Goal: Information Seeking & Learning: Learn about a topic

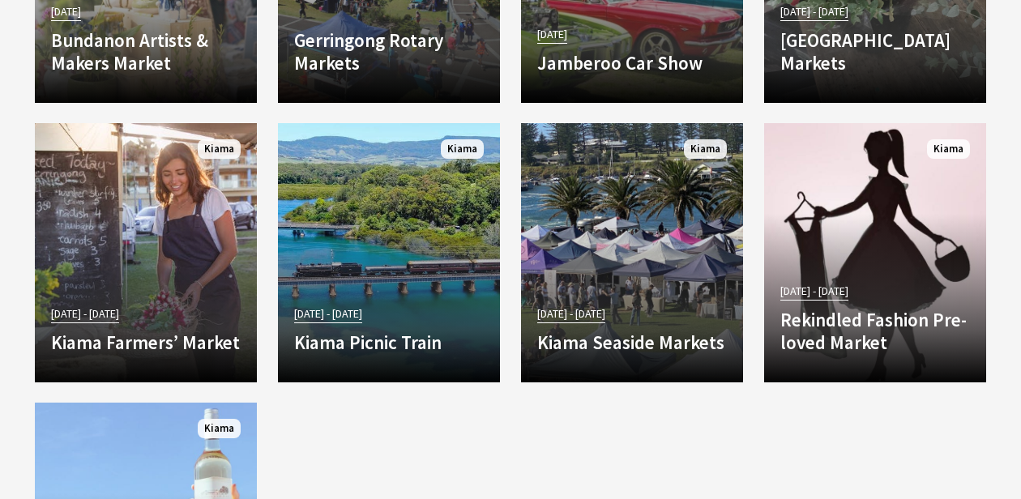
scroll to position [2933, 0]
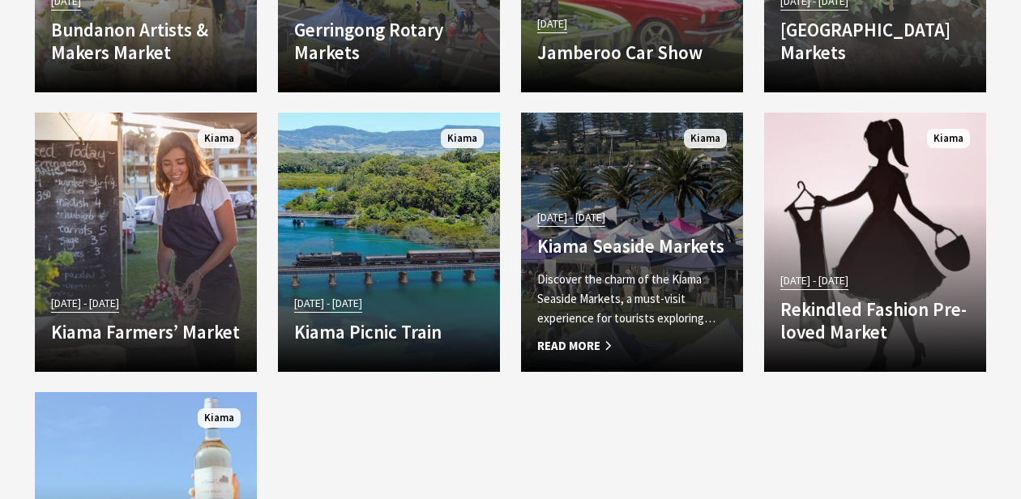
click at [672, 184] on link "[DATE] - [DATE] Kiama Seaside Markets Discover the charm of the Kiama Seaside M…" at bounding box center [632, 242] width 222 height 259
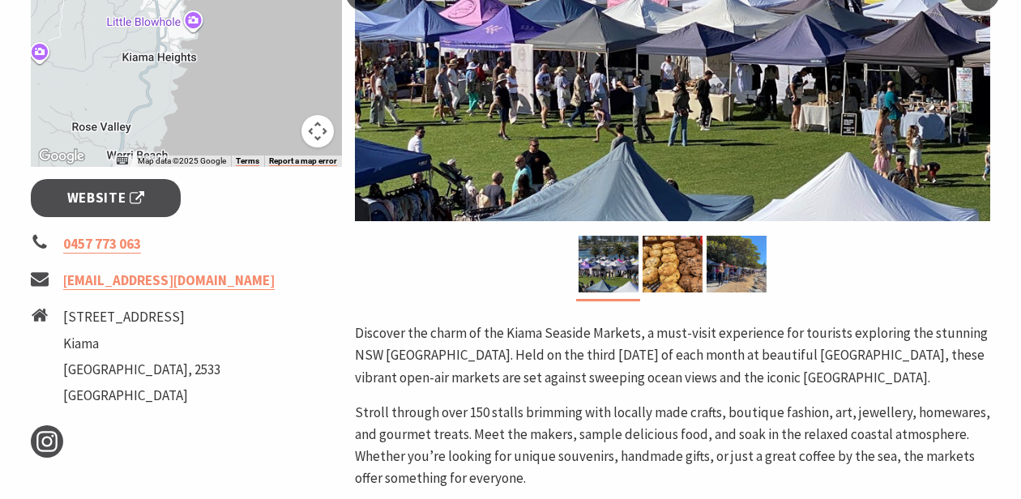
scroll to position [487, 0]
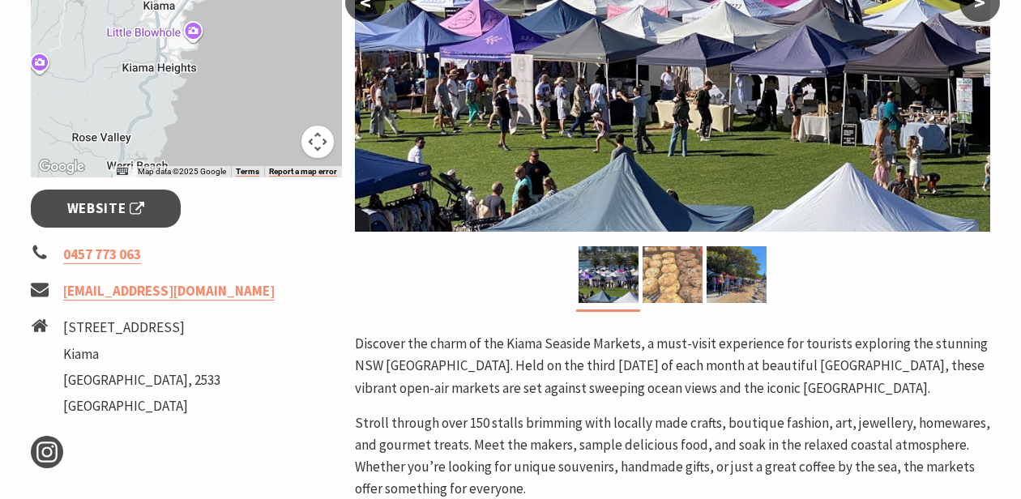
click at [683, 267] on img at bounding box center [673, 274] width 60 height 57
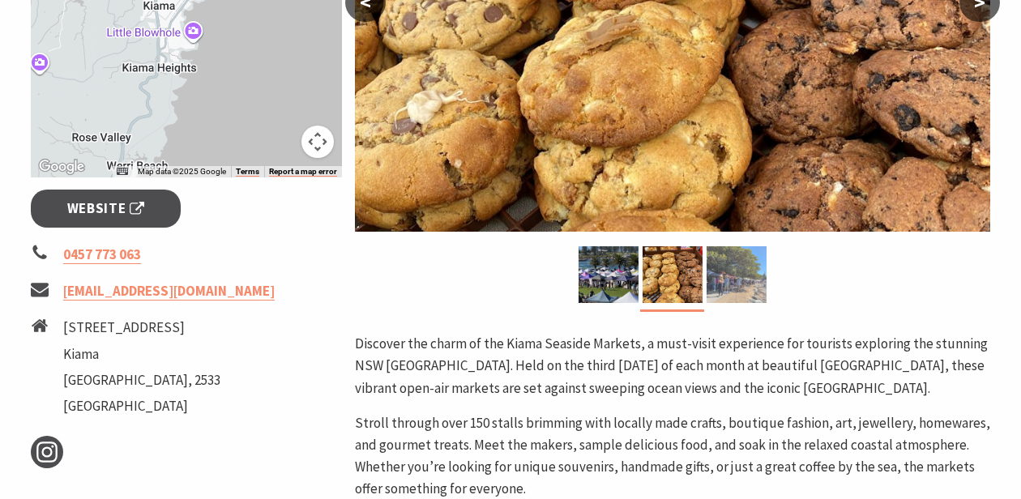
click at [730, 277] on img at bounding box center [737, 274] width 60 height 57
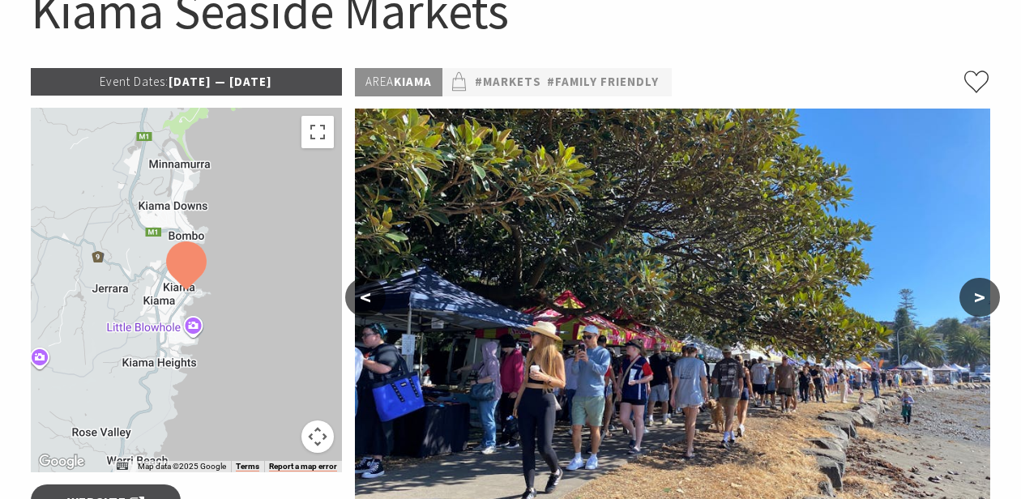
scroll to position [191, 0]
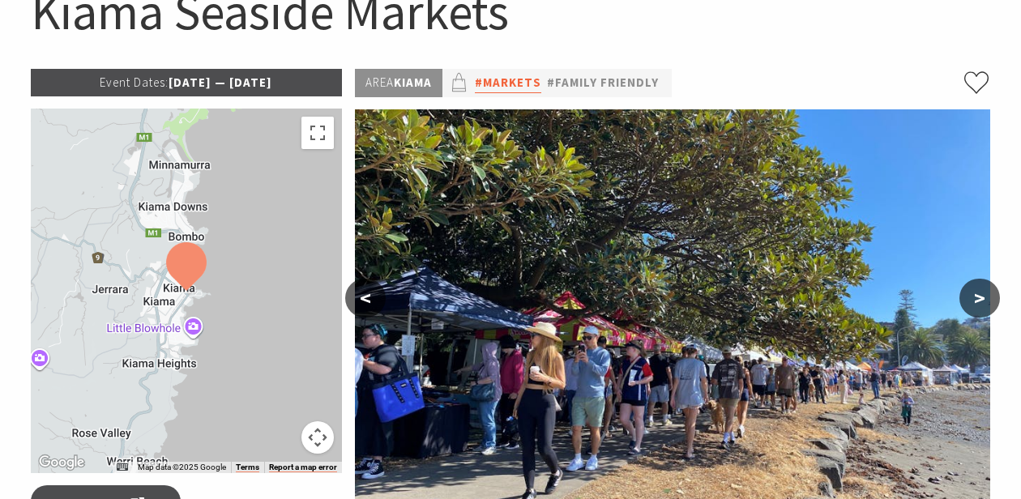
click at [520, 83] on link "#Markets" at bounding box center [508, 83] width 66 height 20
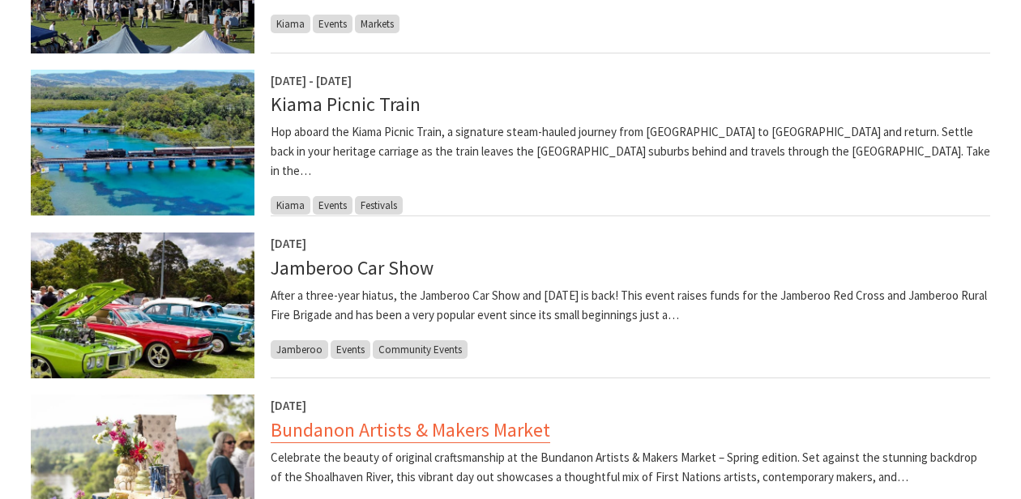
scroll to position [1050, 0]
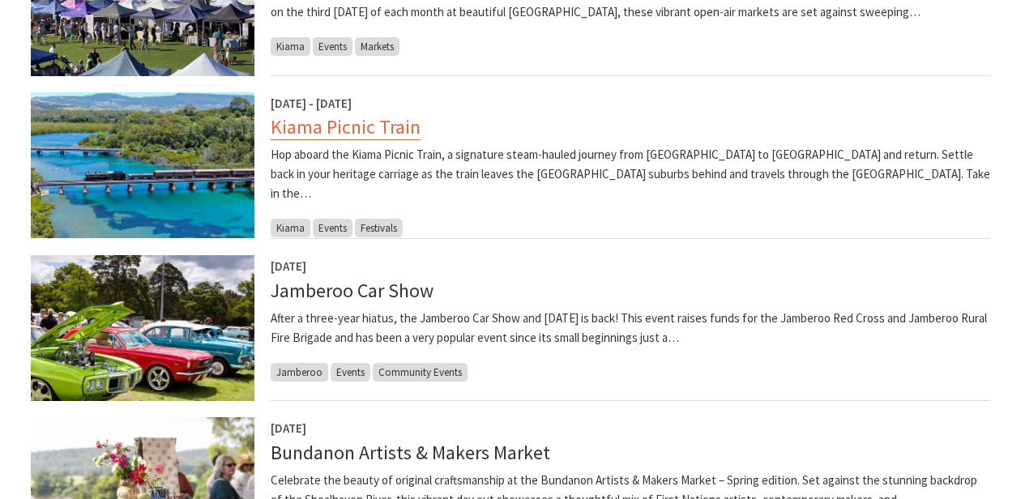
click at [326, 126] on link "Kiama Picnic Train" at bounding box center [346, 127] width 150 height 26
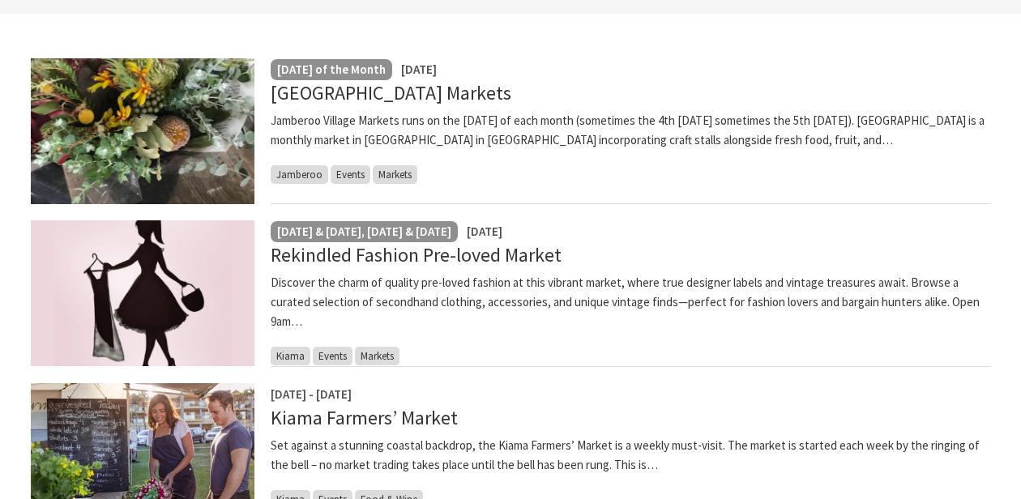
scroll to position [434, 0]
